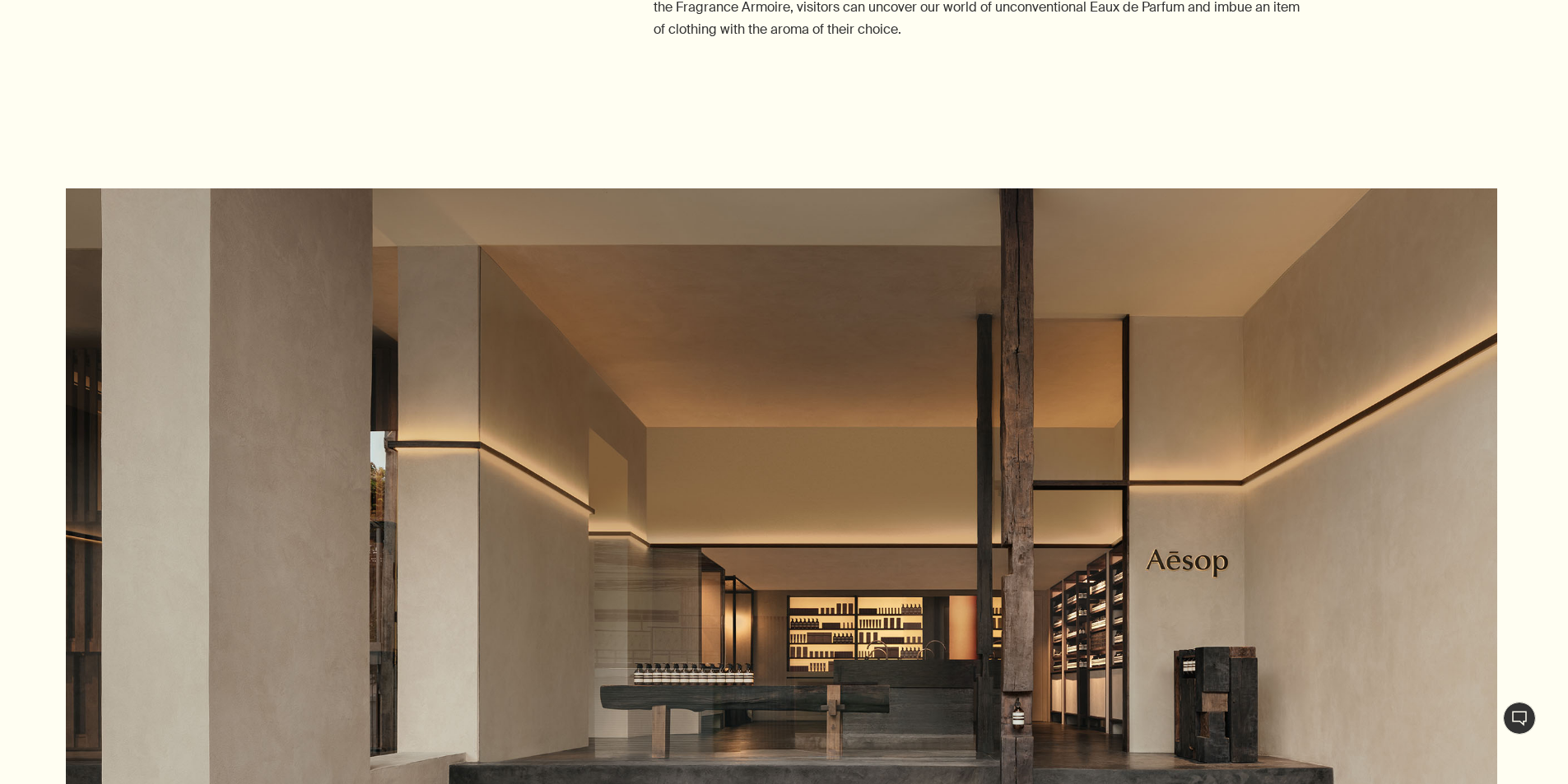
scroll to position [2222, 0]
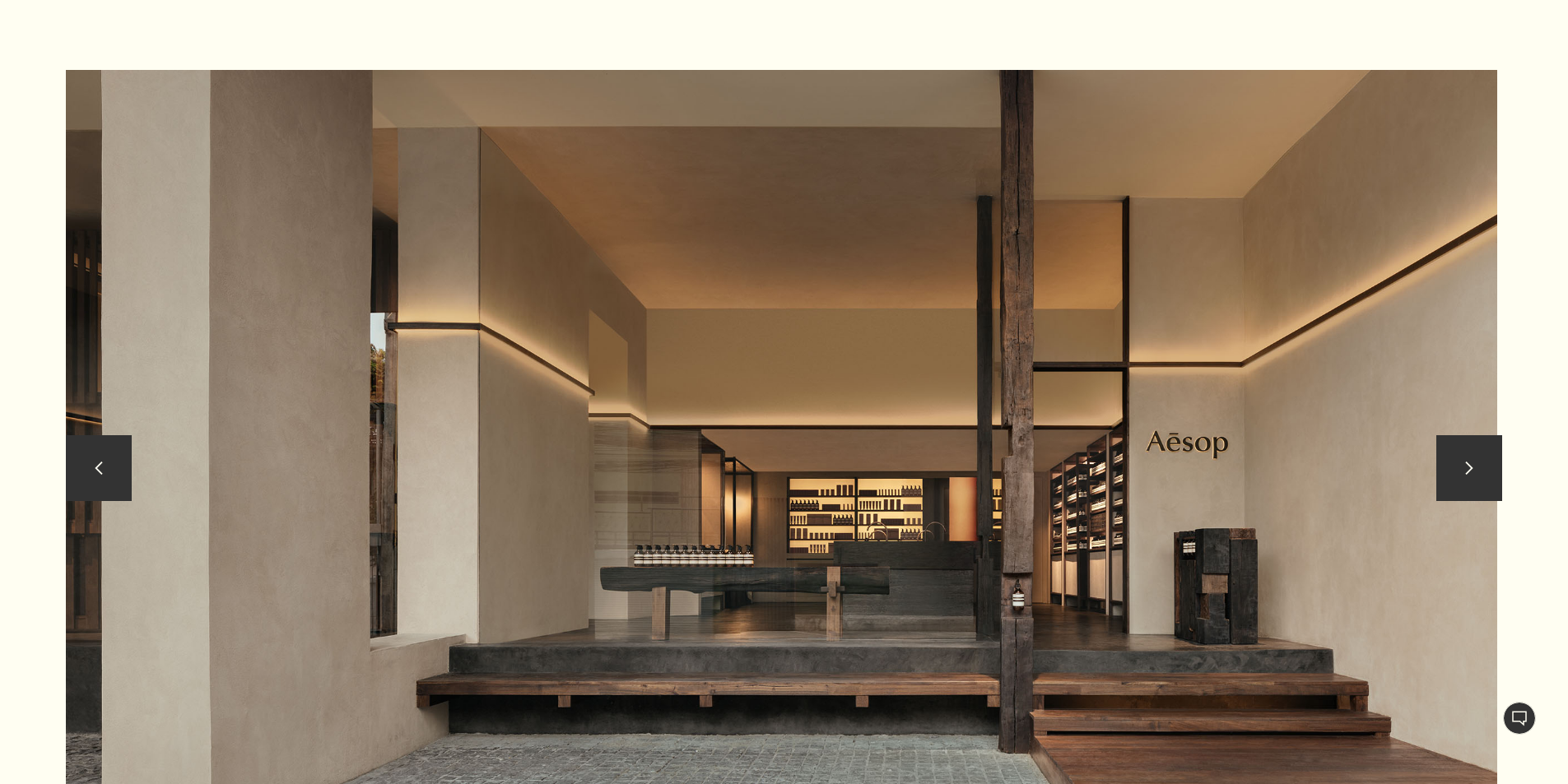
click at [1220, 569] on img at bounding box center [782, 472] width 1432 height 805
click at [1397, 562] on img at bounding box center [782, 472] width 1432 height 805
click at [1490, 435] on button "chevron" at bounding box center [1470, 468] width 66 height 66
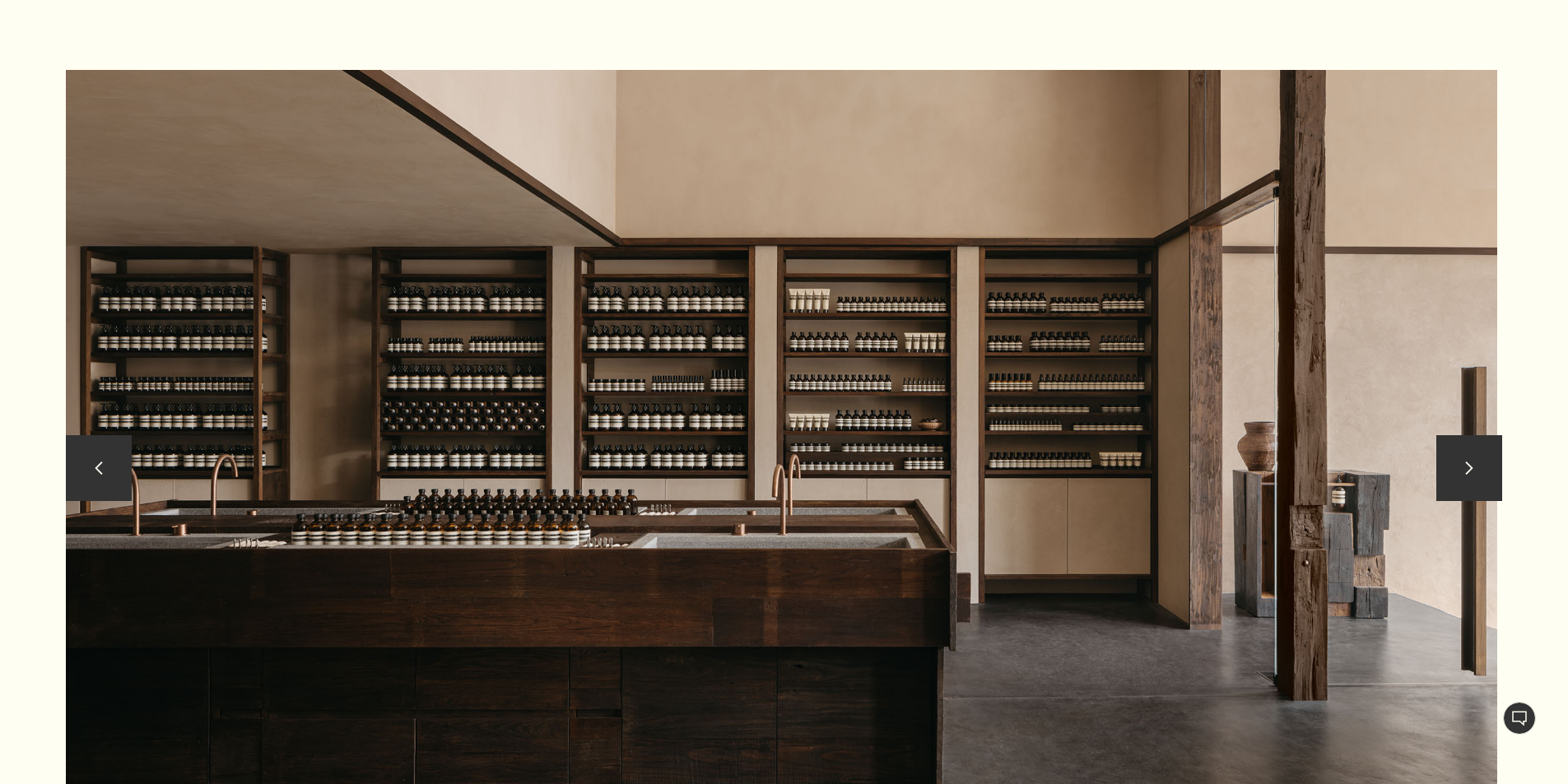
click at [1490, 435] on button "chevron" at bounding box center [1470, 468] width 66 height 66
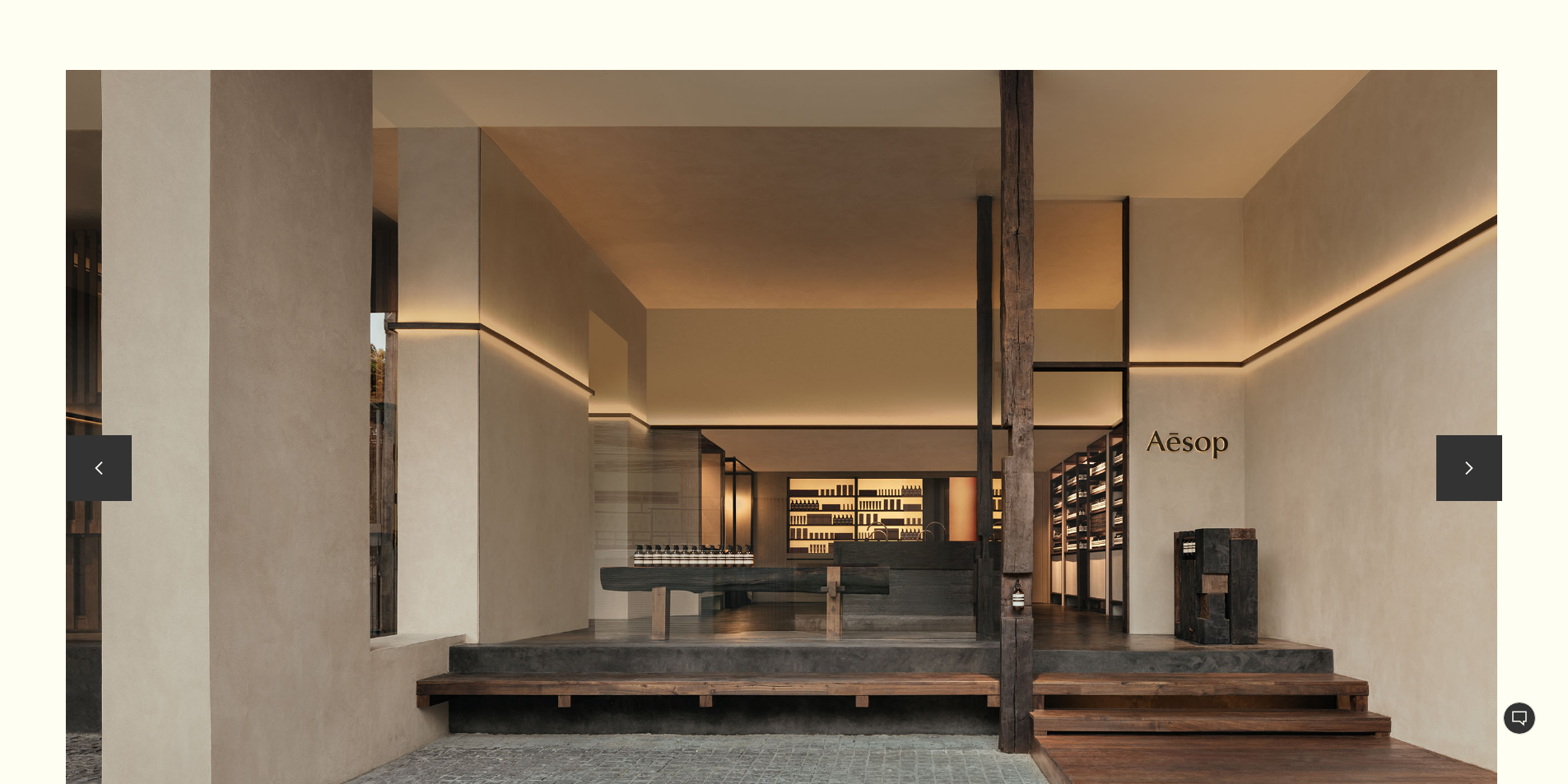
click at [1490, 435] on button "chevron" at bounding box center [1470, 468] width 66 height 66
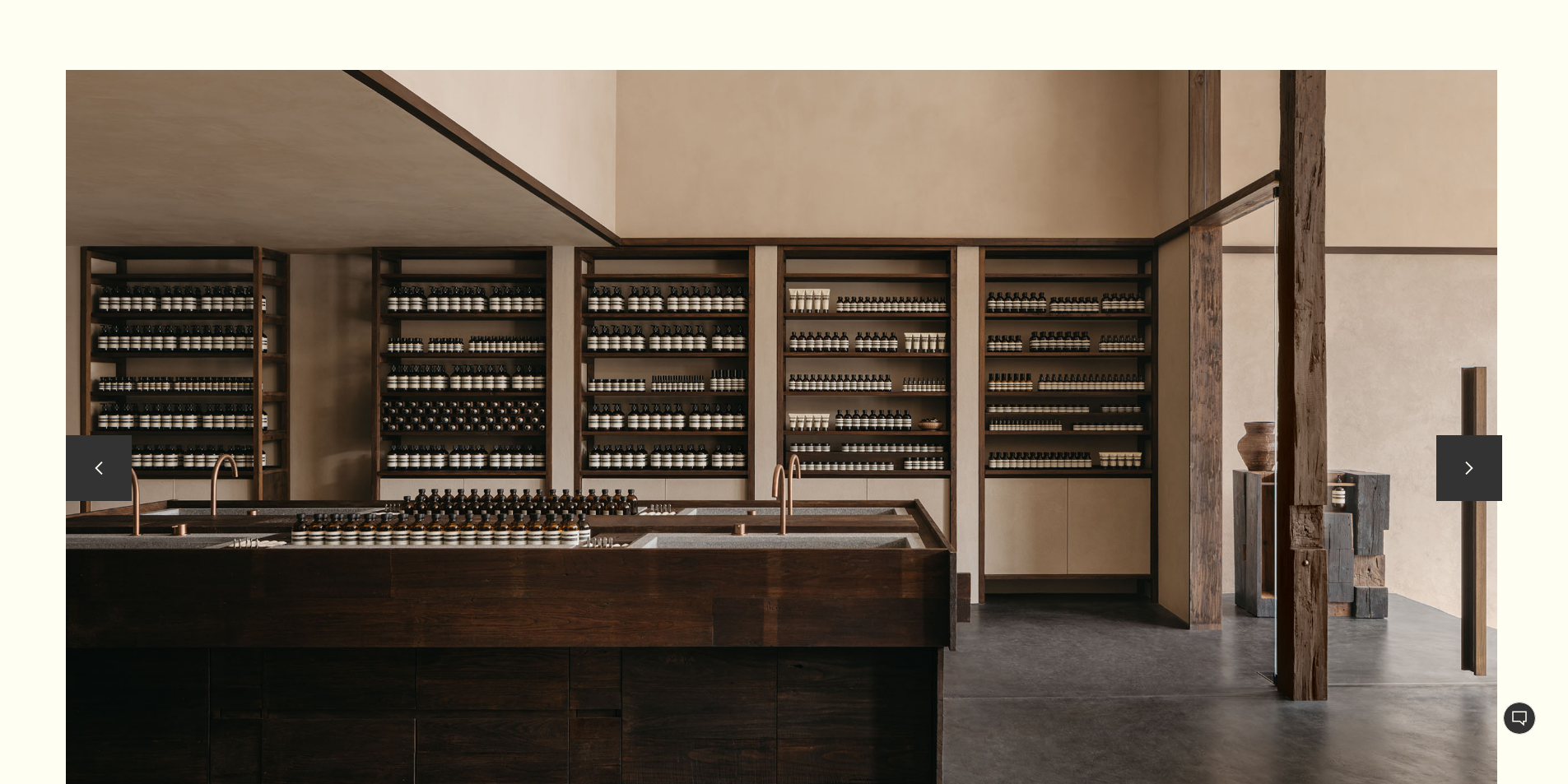
click at [1490, 435] on button "chevron" at bounding box center [1470, 468] width 66 height 66
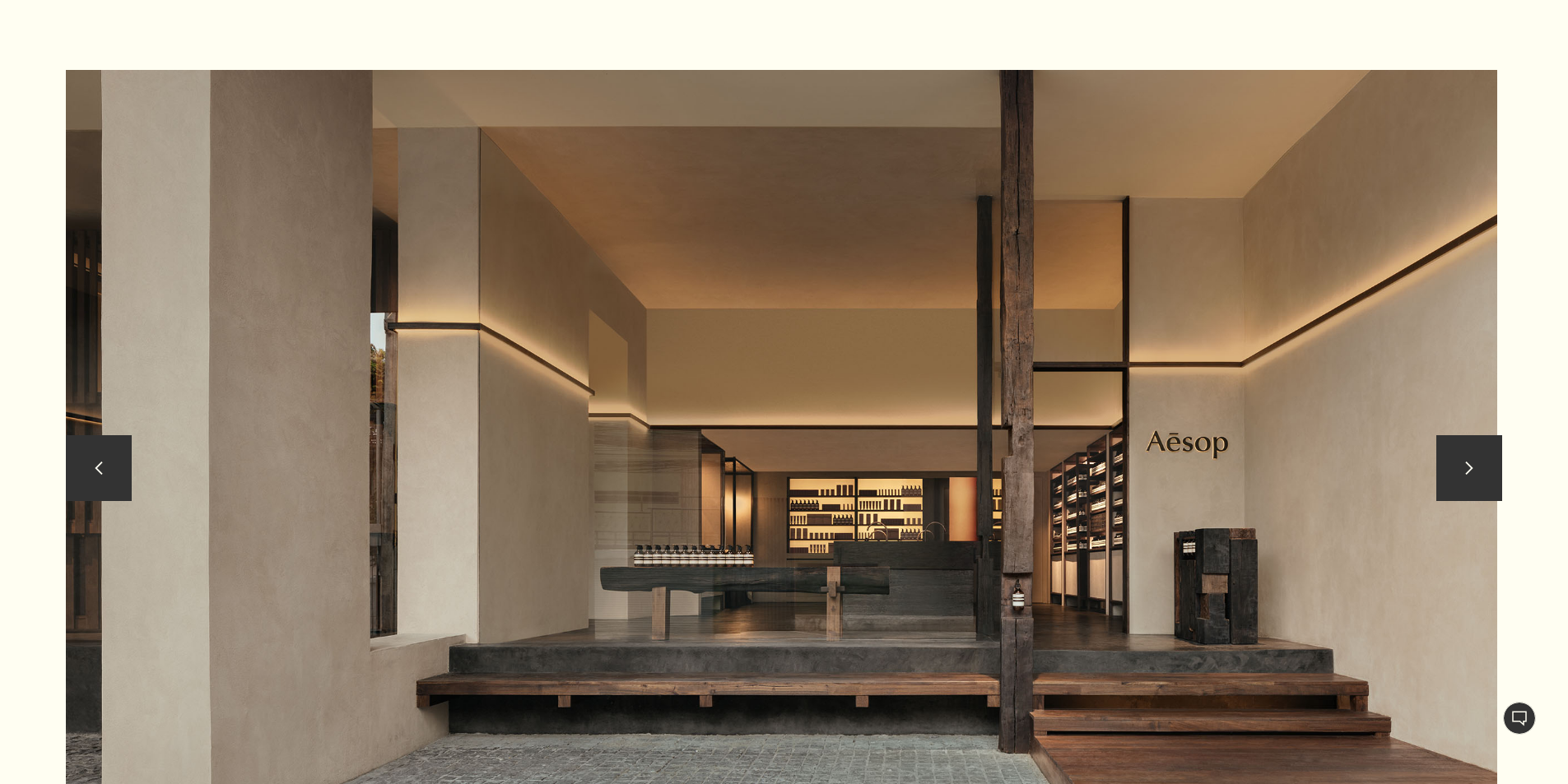
click at [1490, 435] on button "chevron" at bounding box center [1470, 468] width 66 height 66
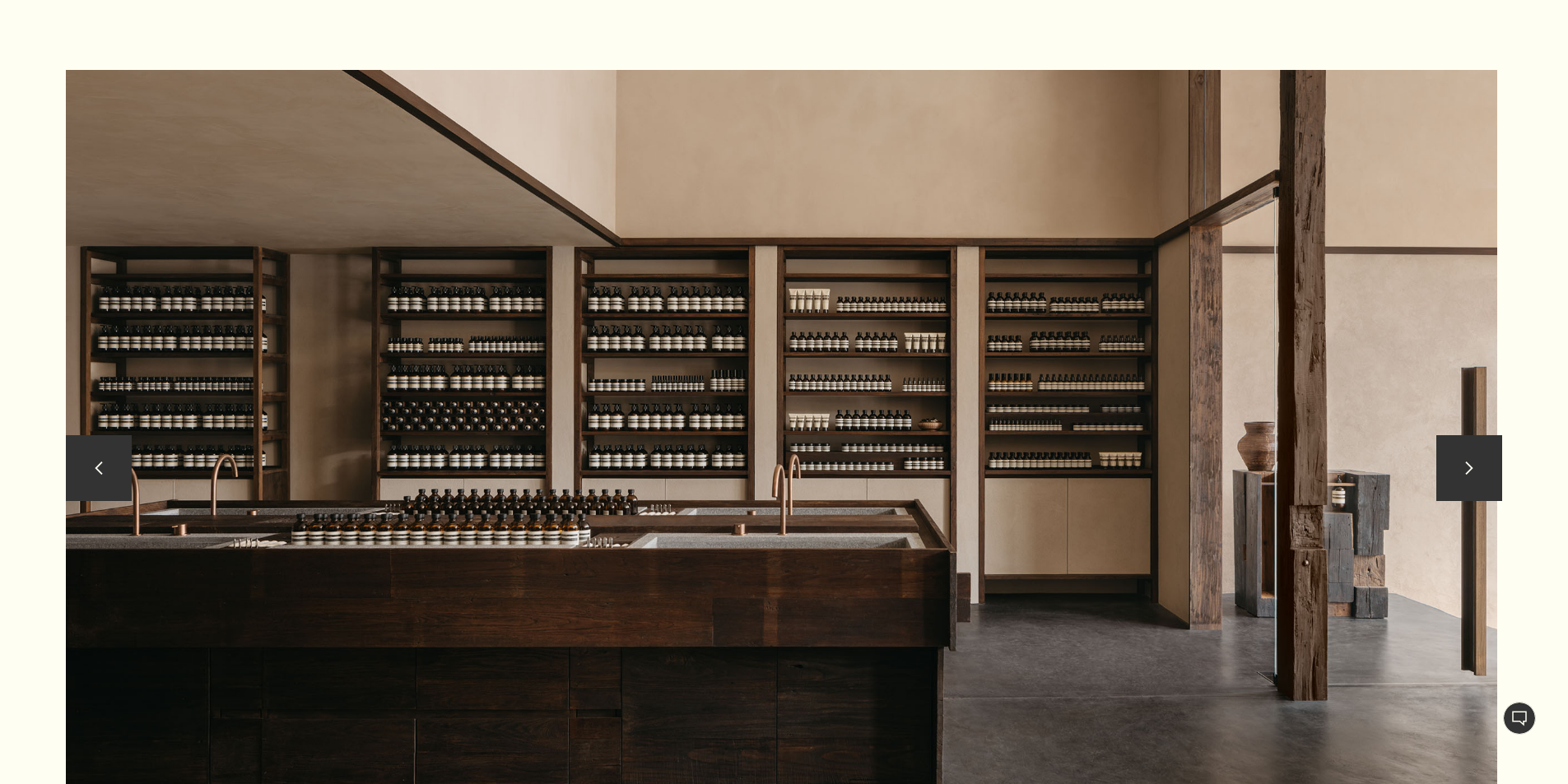
click at [1490, 435] on button "chevron" at bounding box center [1470, 468] width 66 height 66
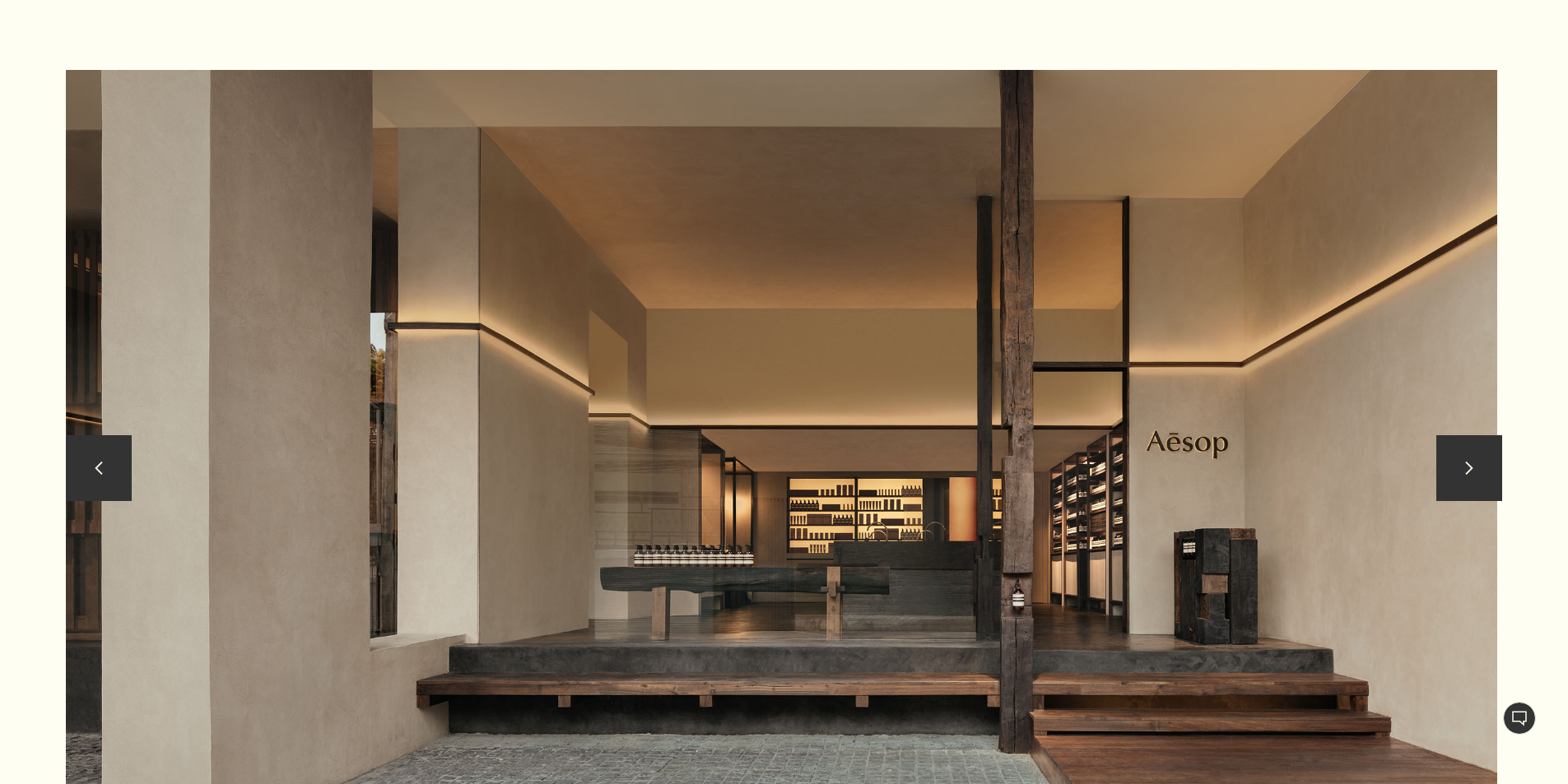
click at [1485, 444] on button "chevron" at bounding box center [1470, 468] width 66 height 66
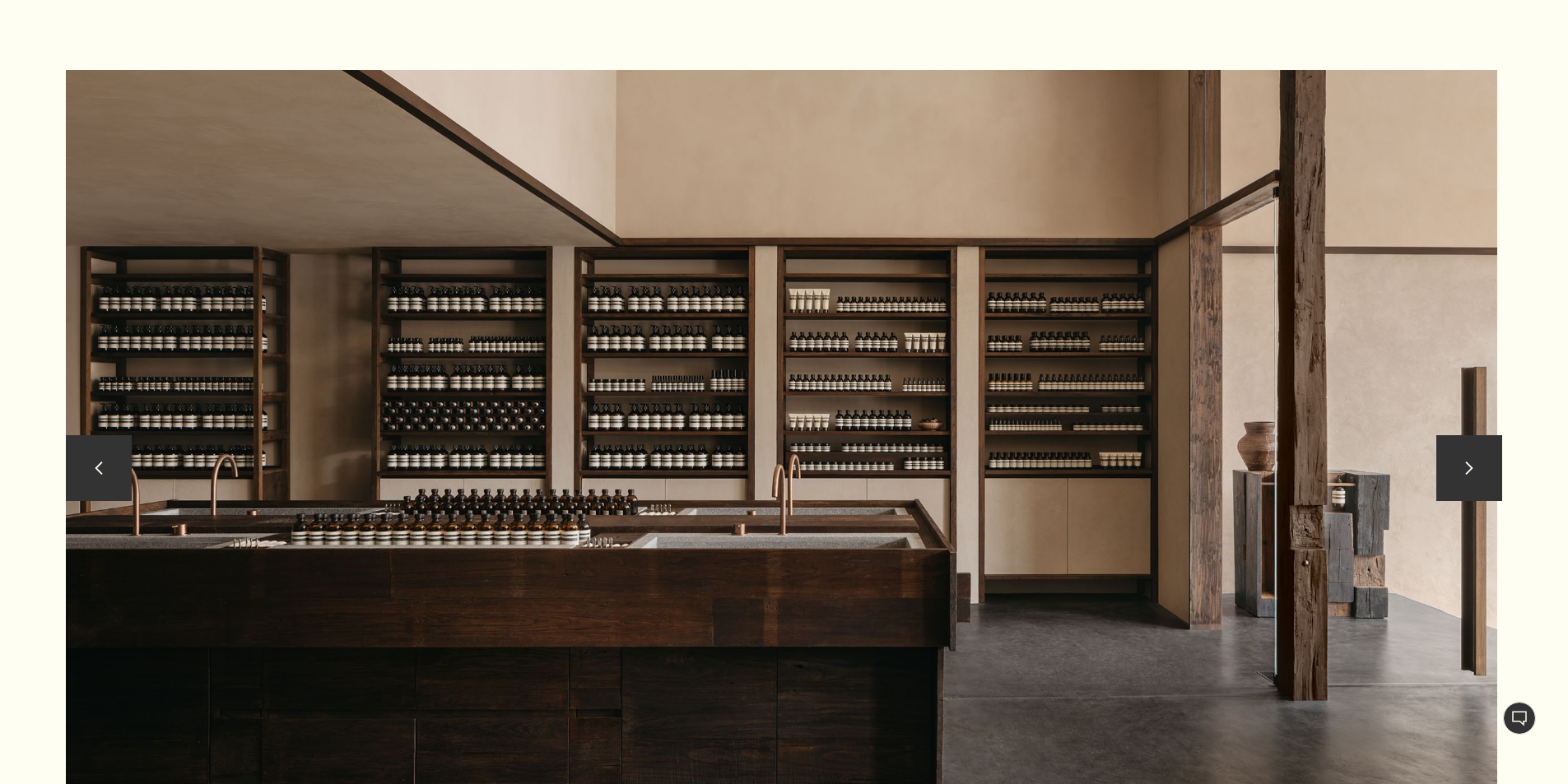
click at [1485, 444] on button "chevron" at bounding box center [1470, 468] width 66 height 66
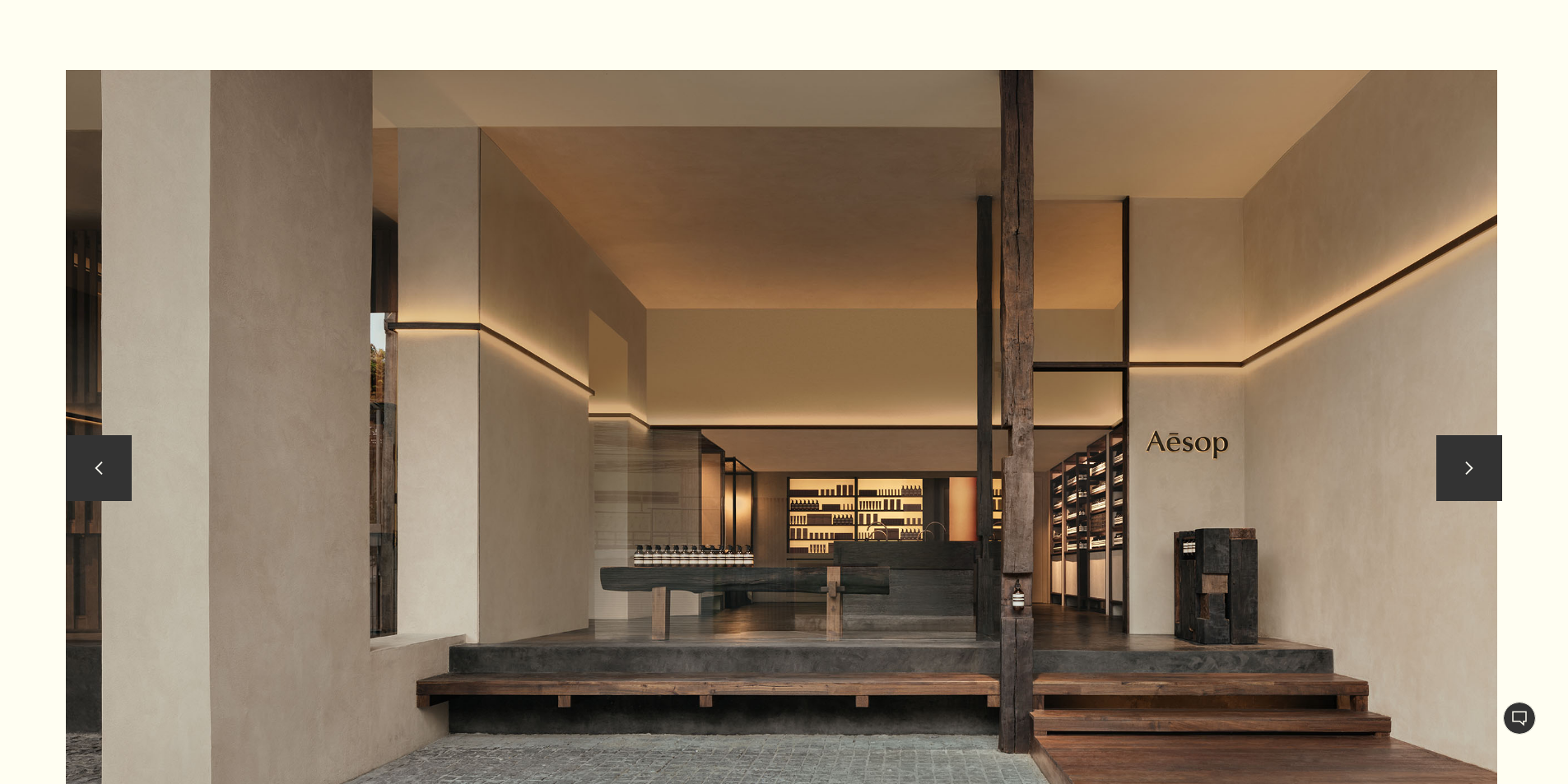
click at [1485, 444] on button "chevron" at bounding box center [1470, 468] width 66 height 66
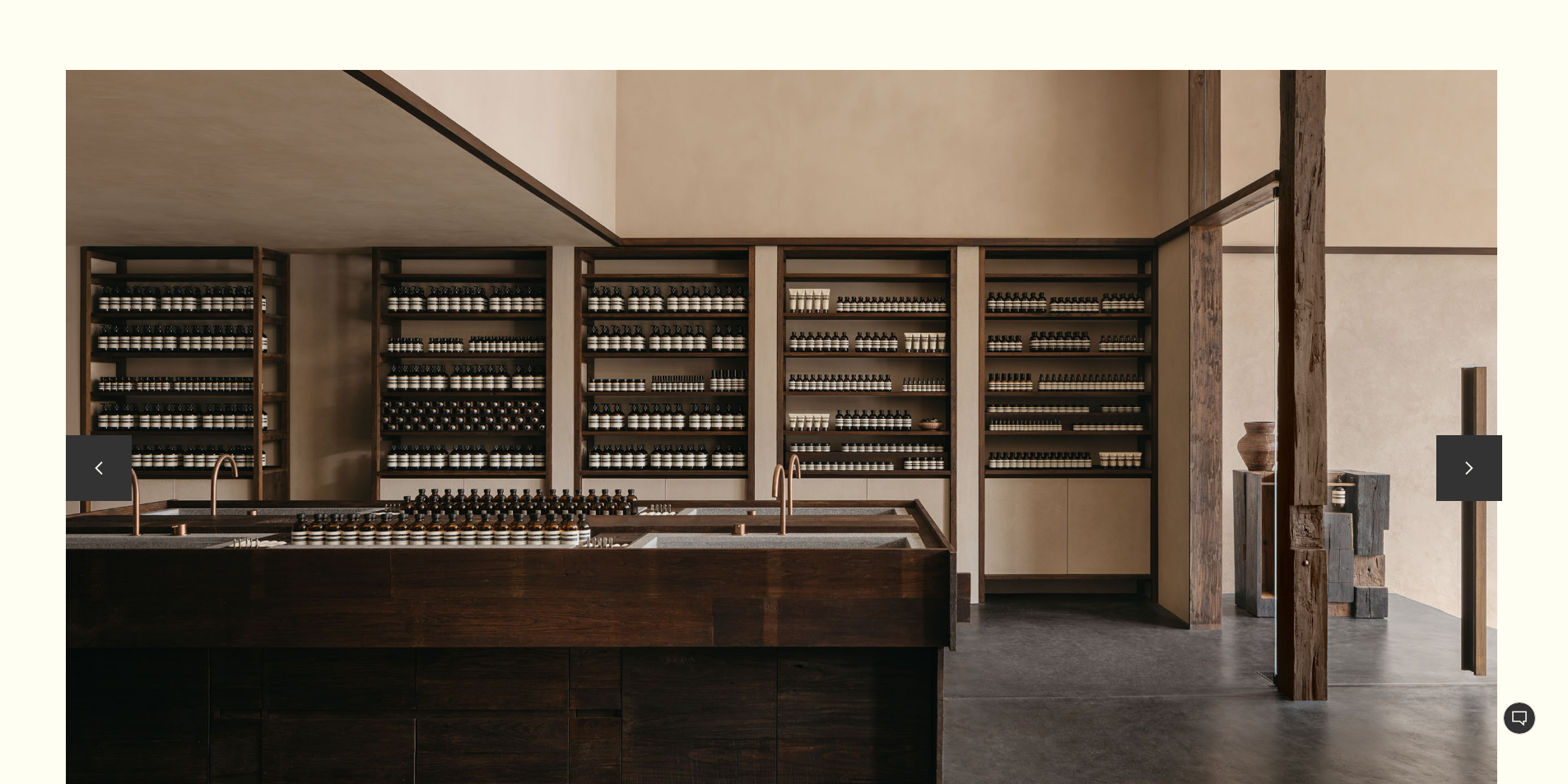
click at [1485, 444] on button "chevron" at bounding box center [1470, 468] width 66 height 66
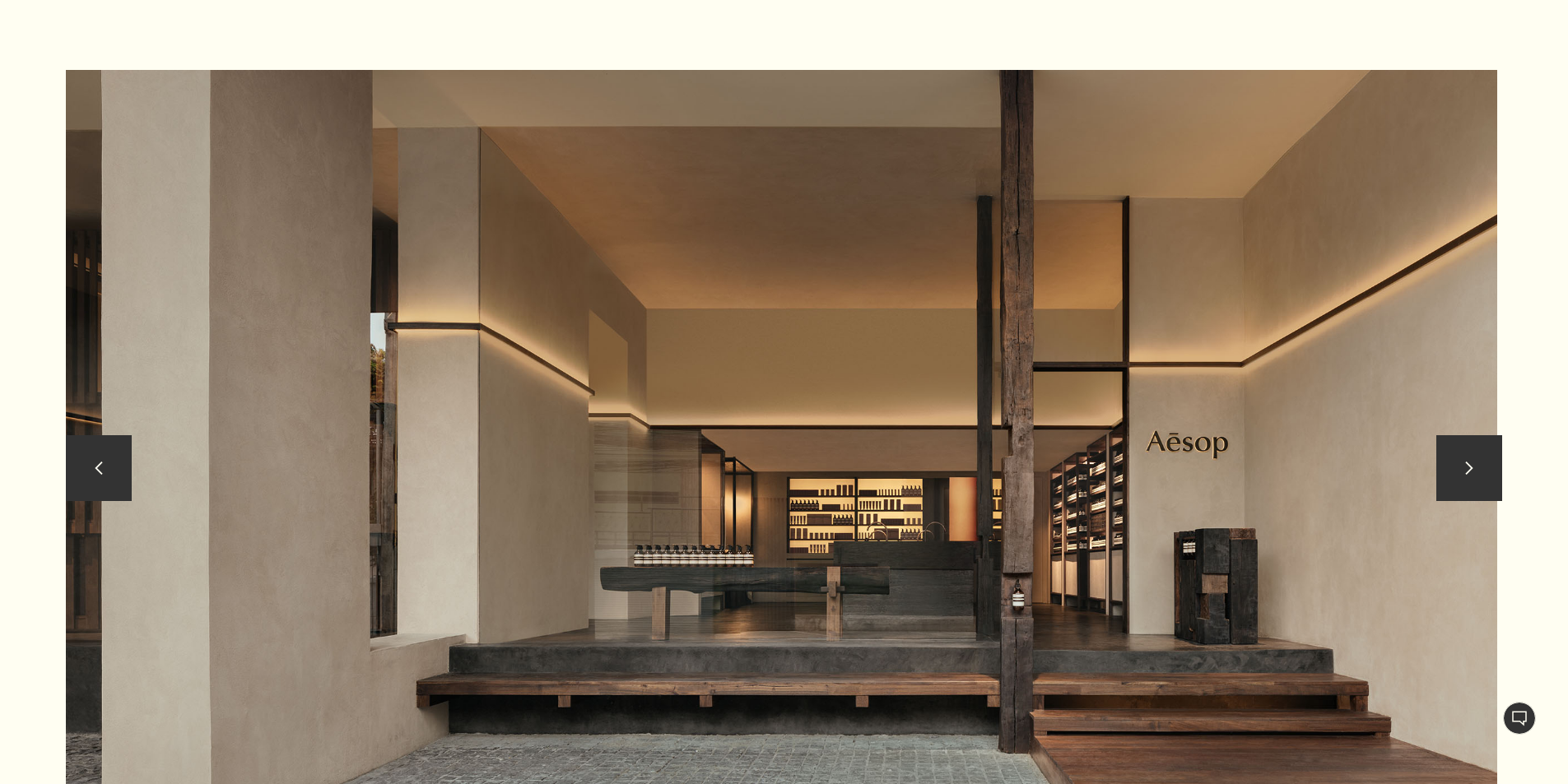
click at [1501, 439] on button "chevron" at bounding box center [1470, 468] width 66 height 66
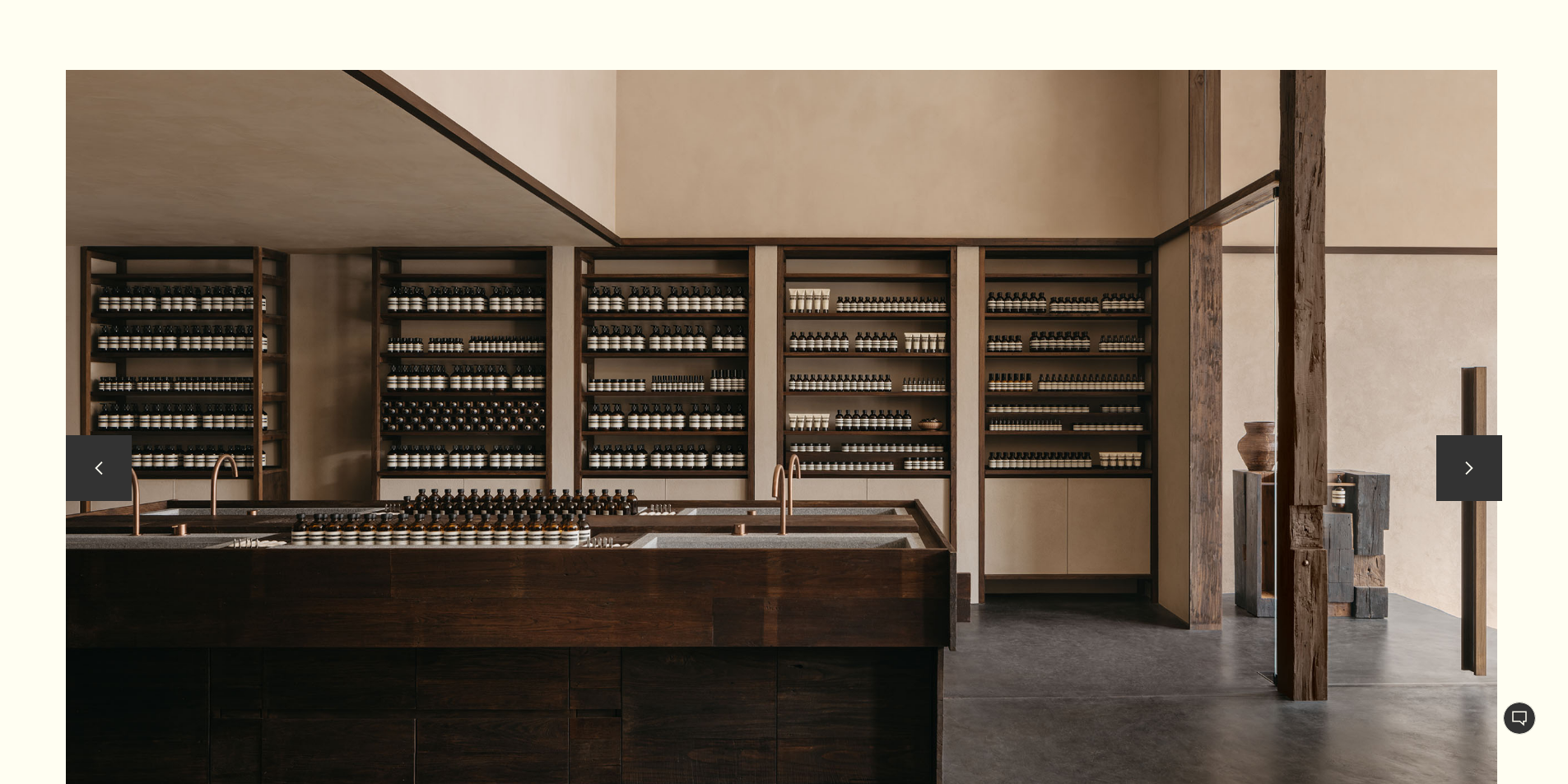
click at [1501, 439] on button "chevron" at bounding box center [1470, 468] width 66 height 66
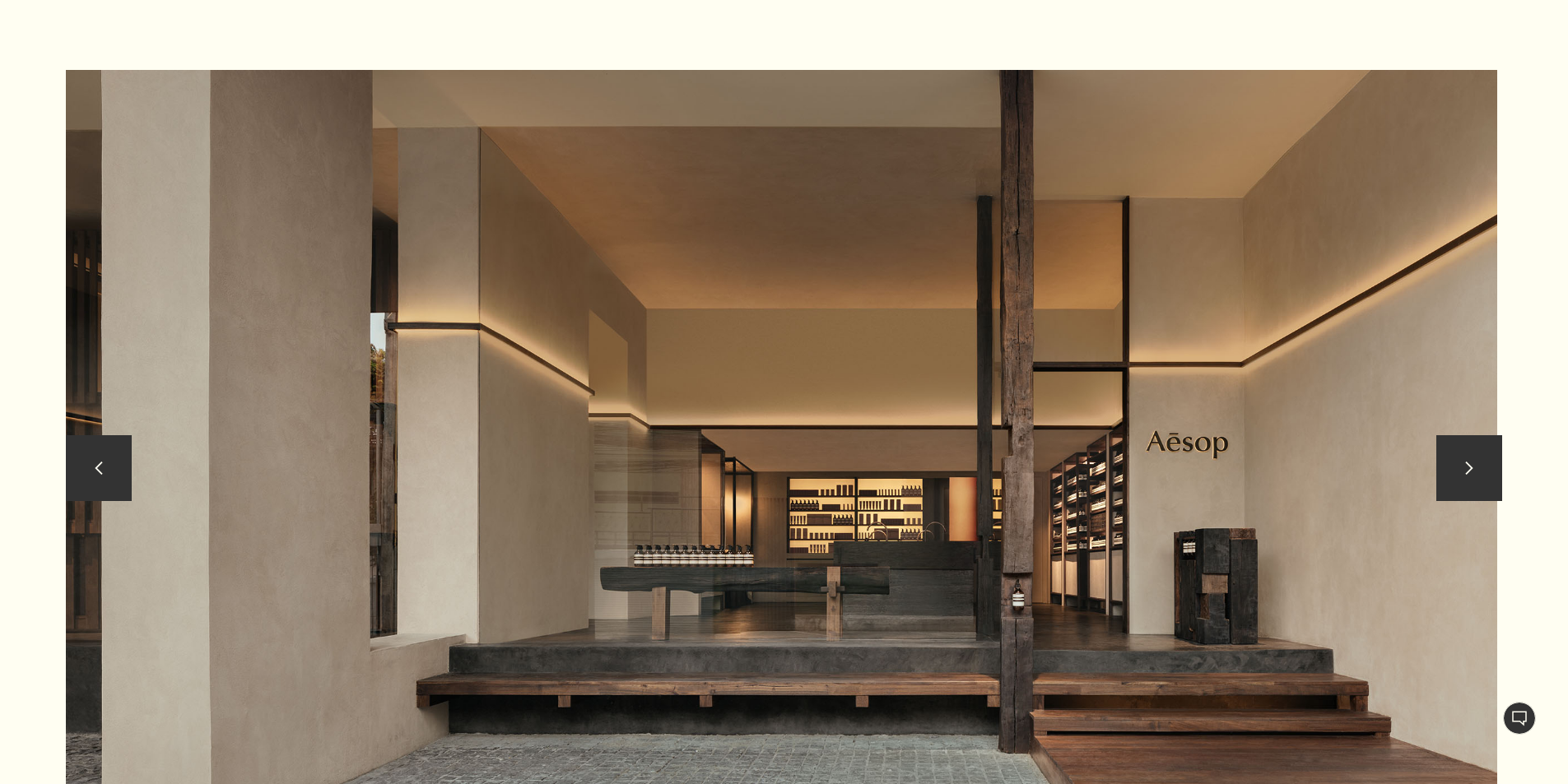
click at [1468, 449] on button "chevron" at bounding box center [1470, 468] width 66 height 66
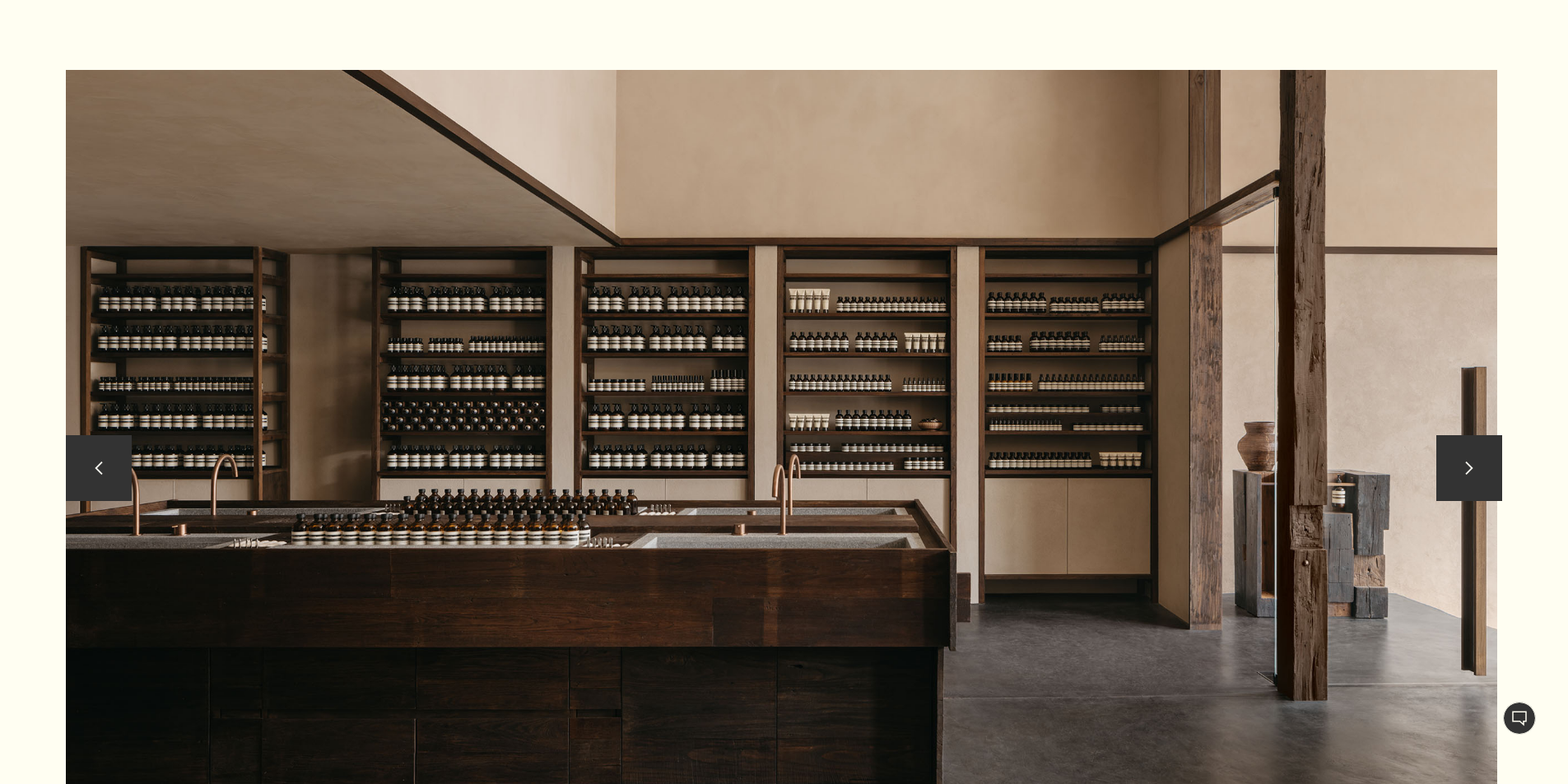
click at [1468, 449] on button "chevron" at bounding box center [1470, 468] width 66 height 66
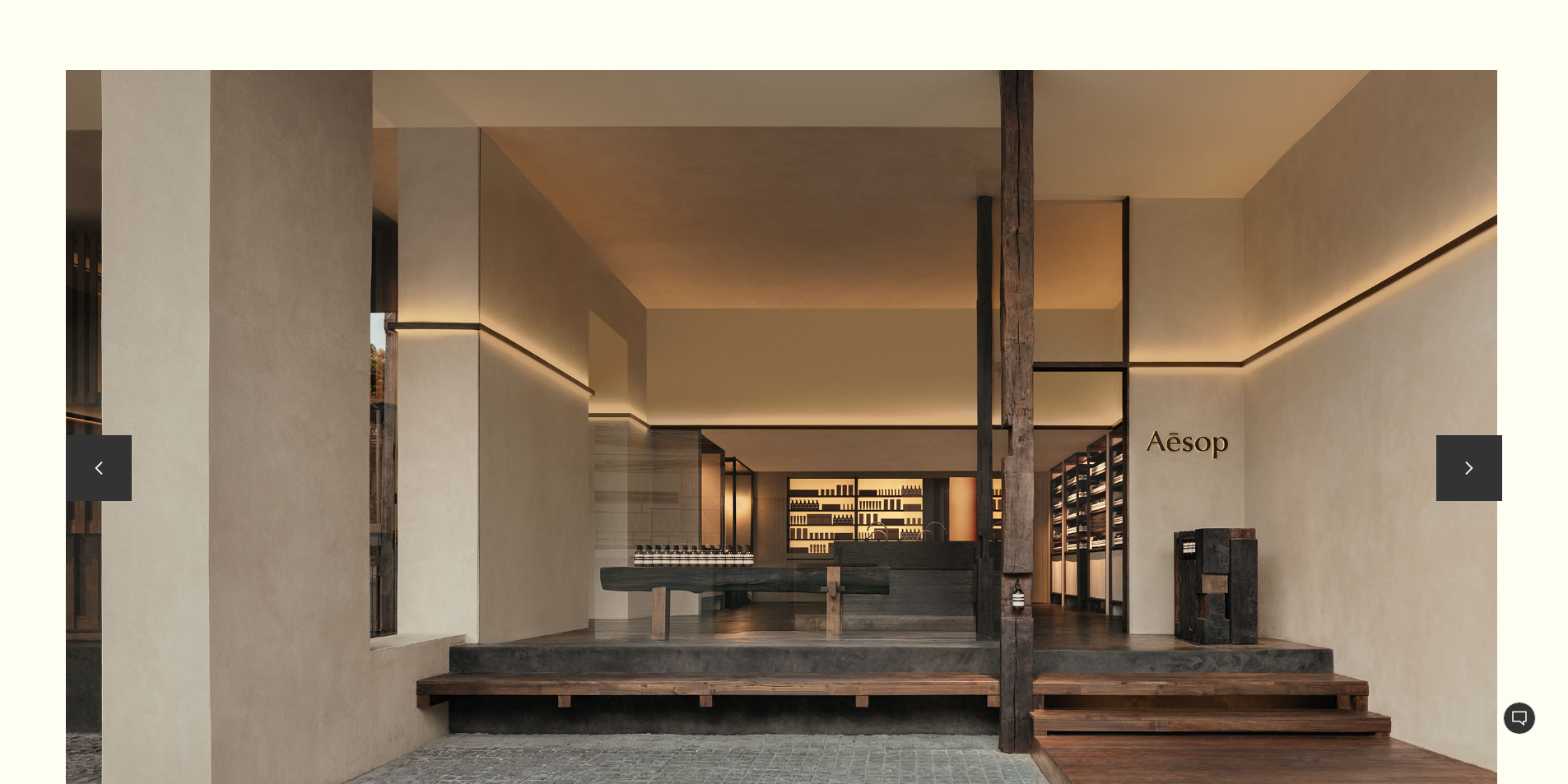
click at [1468, 449] on button "chevron" at bounding box center [1470, 468] width 66 height 66
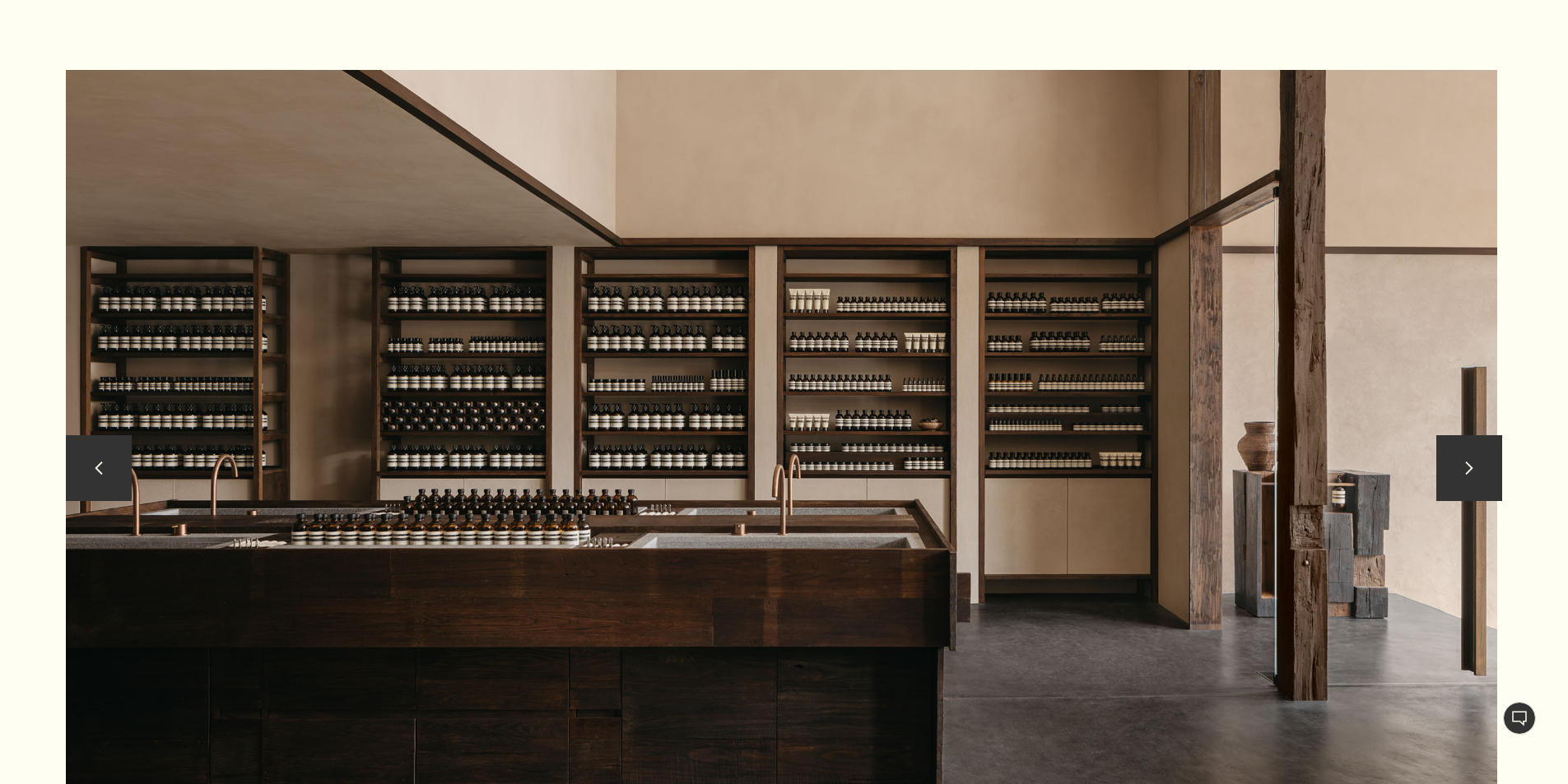
click at [1468, 449] on button "chevron" at bounding box center [1470, 468] width 66 height 66
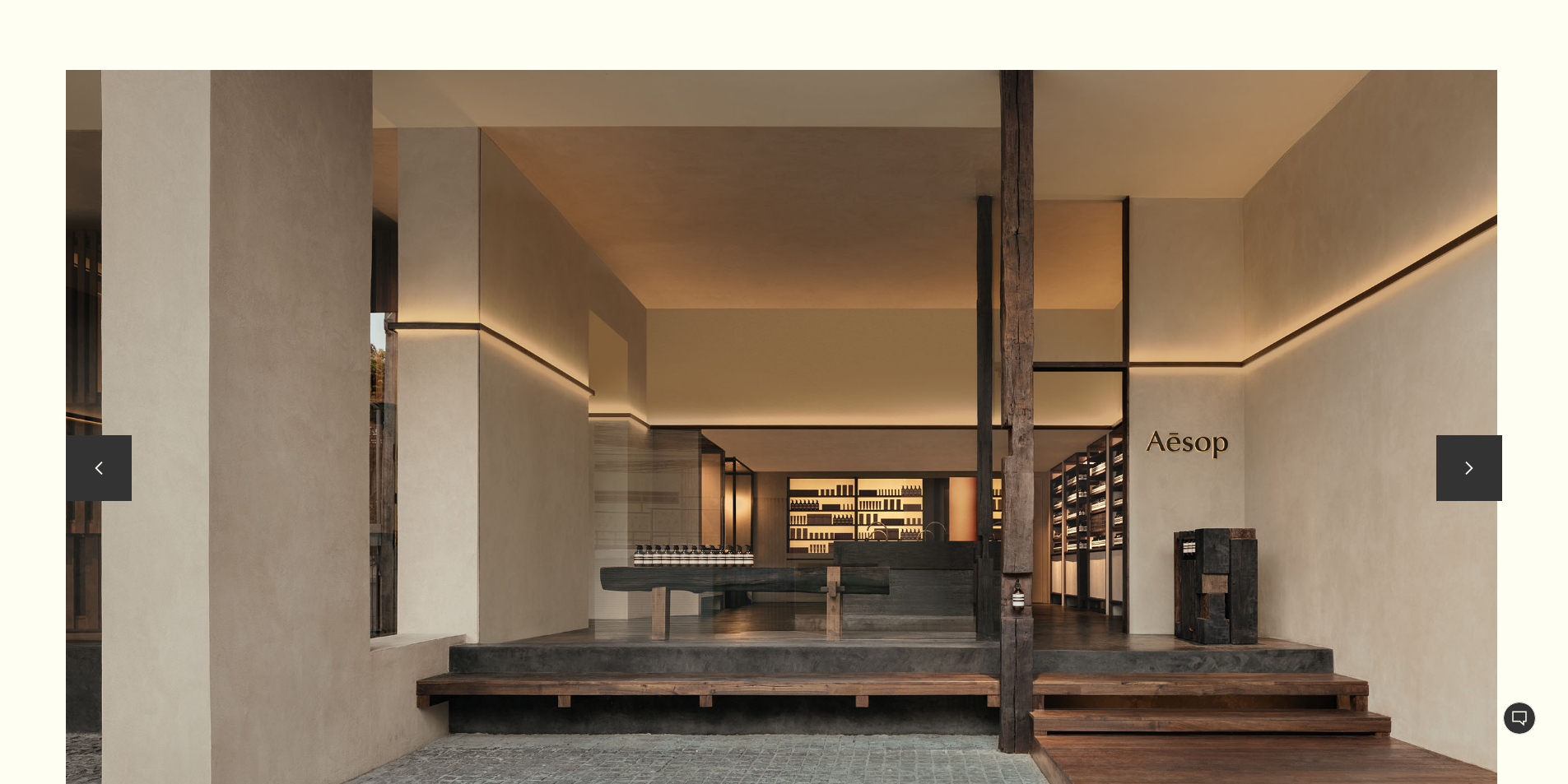
click at [1490, 443] on button "chevron" at bounding box center [1470, 468] width 66 height 66
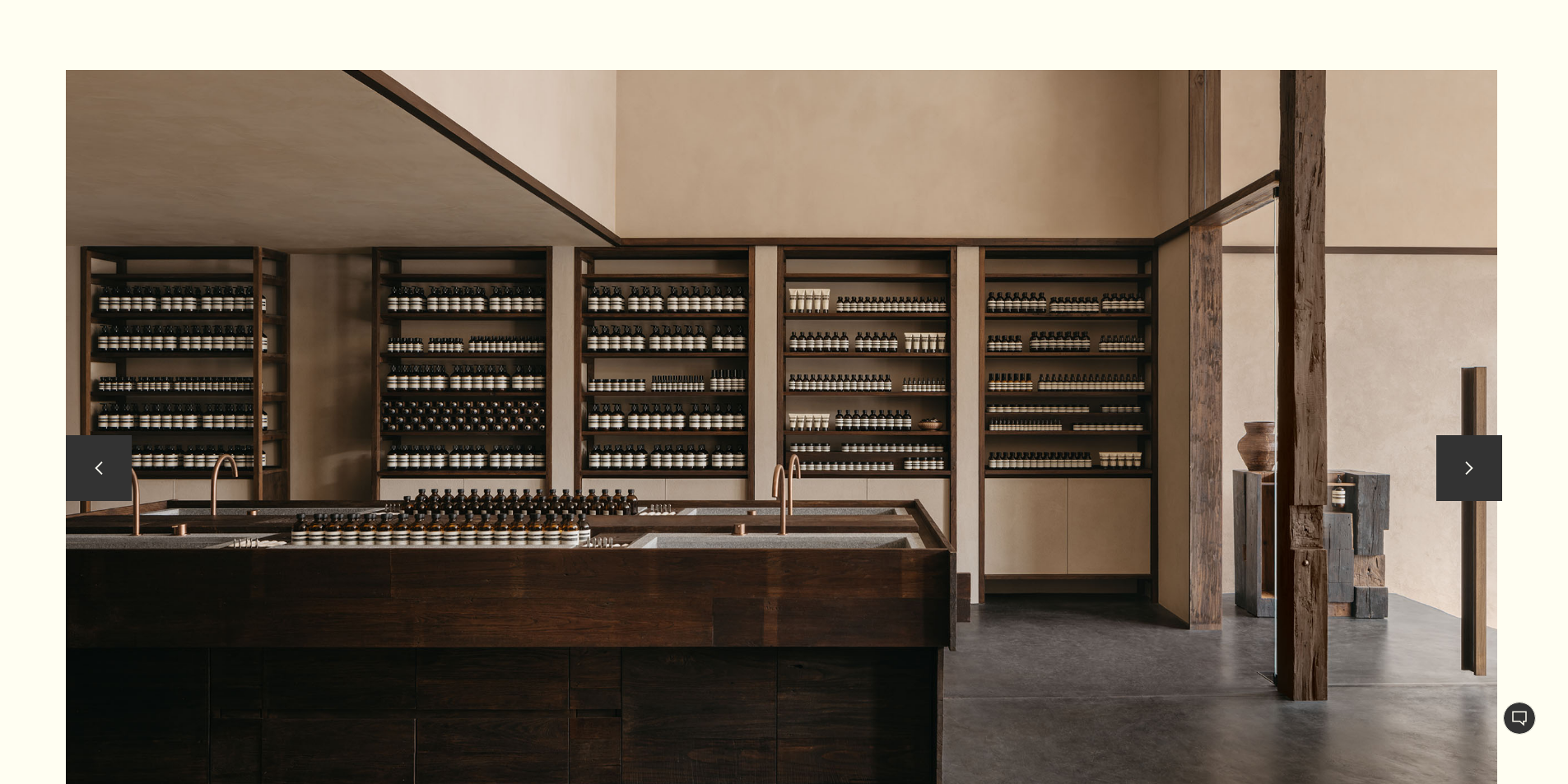
click at [1490, 443] on button "chevron" at bounding box center [1470, 468] width 66 height 66
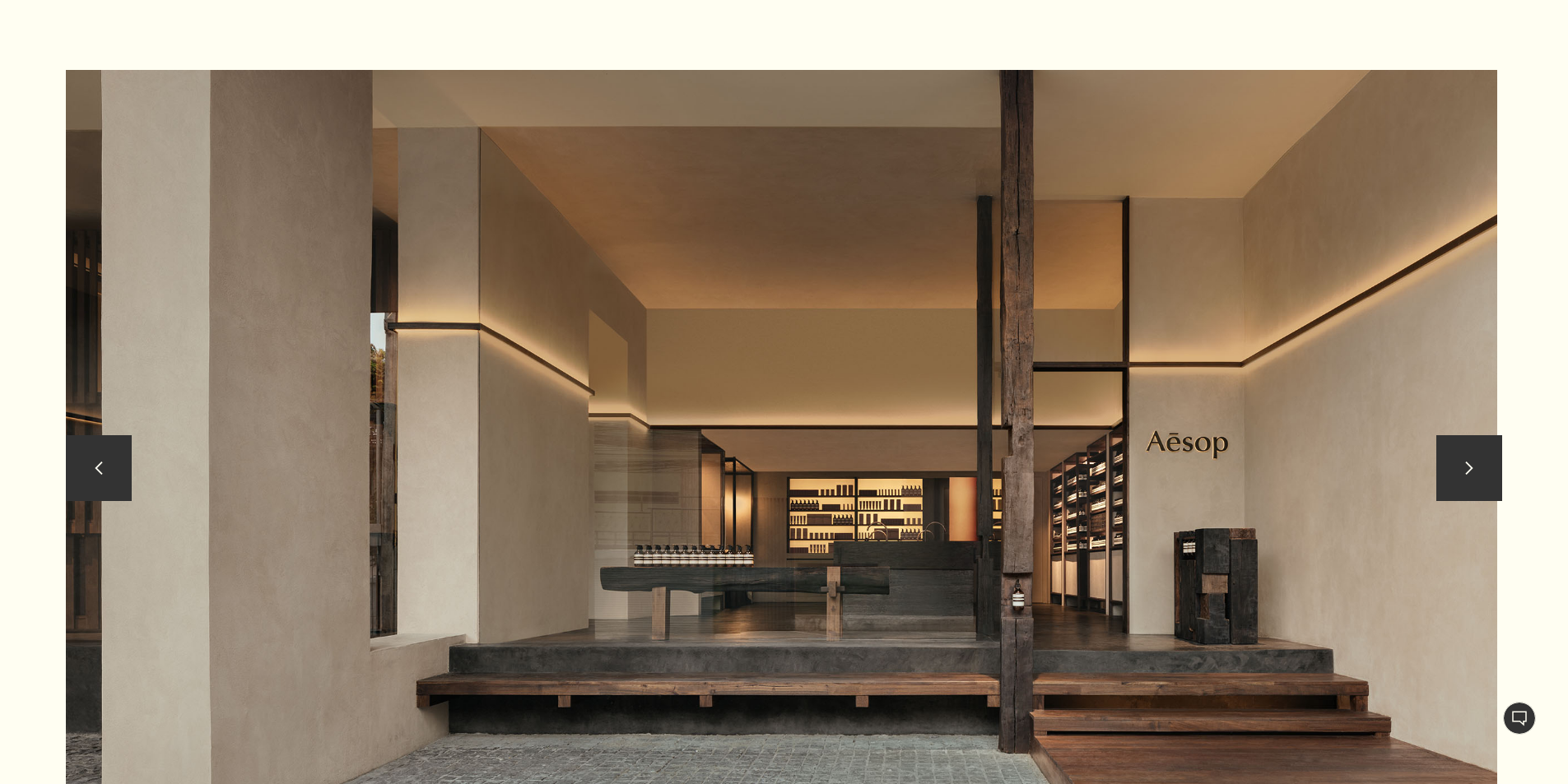
click at [1490, 443] on button "chevron" at bounding box center [1470, 468] width 66 height 66
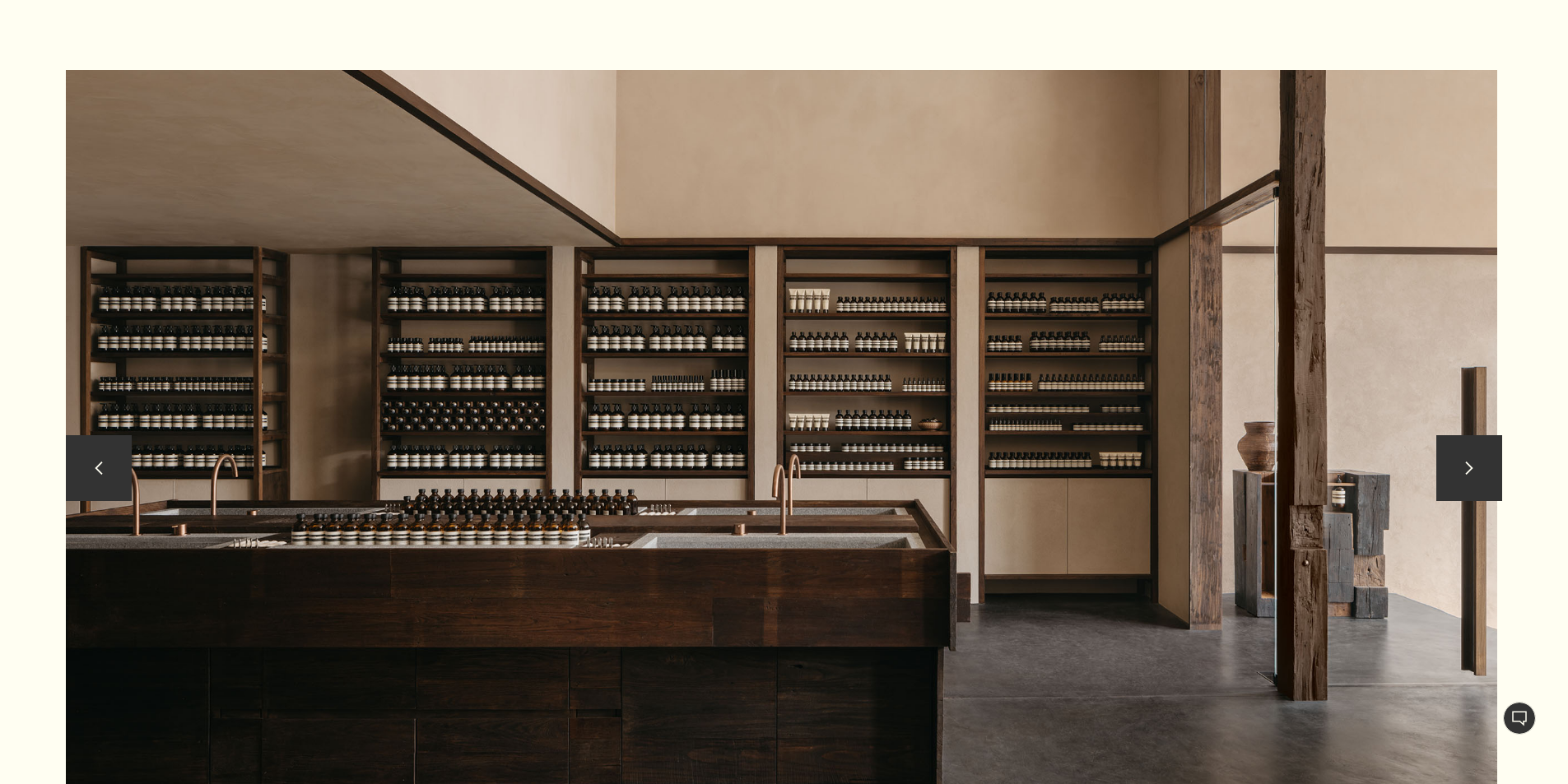
click at [1490, 443] on button "chevron" at bounding box center [1470, 468] width 66 height 66
